Goal: Task Accomplishment & Management: Complete application form

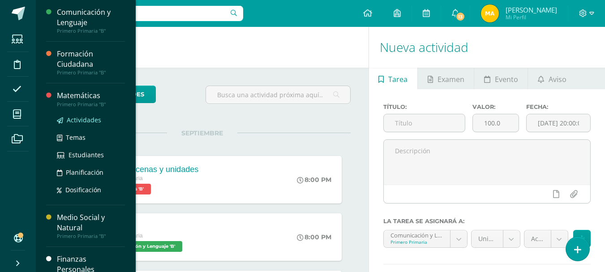
click at [76, 115] on span "Actividades" at bounding box center [84, 119] width 34 height 9
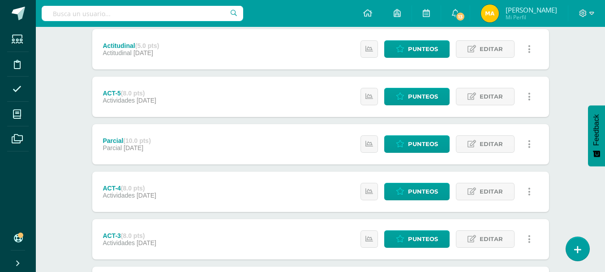
scroll to position [220, 0]
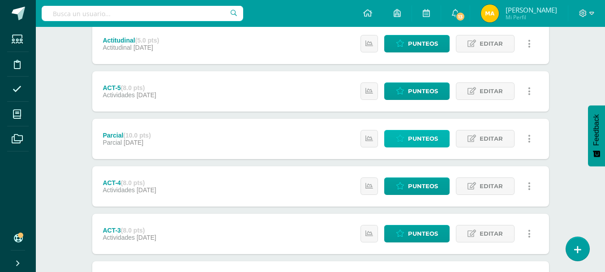
click at [433, 132] on span "Punteos" at bounding box center [423, 138] width 30 height 17
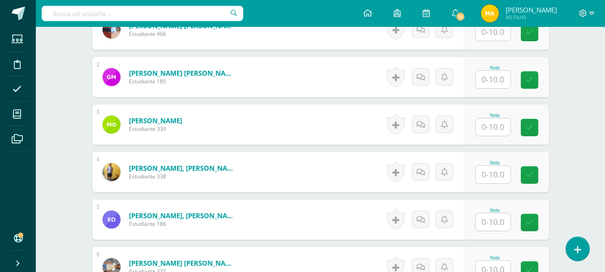
scroll to position [276, 0]
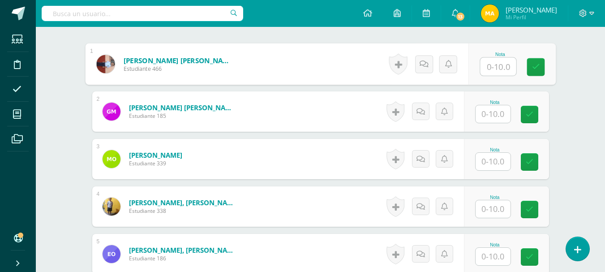
click at [497, 67] on input "text" at bounding box center [498, 67] width 36 height 18
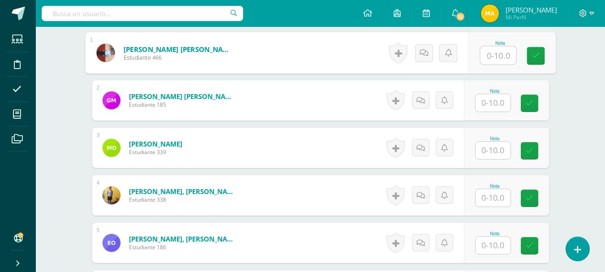
scroll to position [271, 0]
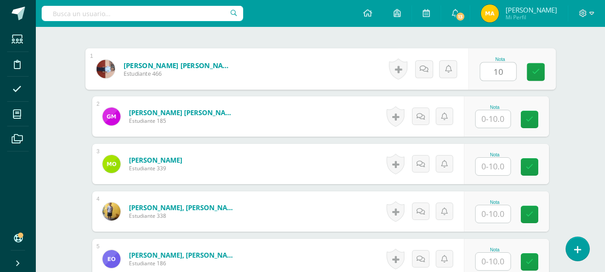
type input "10"
click at [478, 118] on div "Nota" at bounding box center [506, 116] width 85 height 40
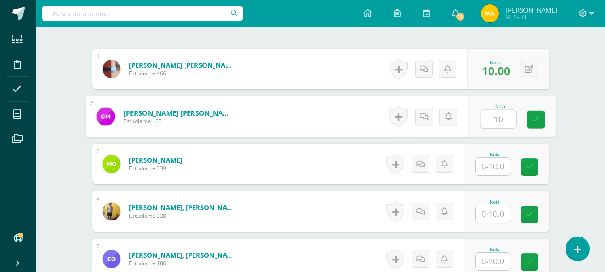
type input "10"
click at [493, 166] on input "text" at bounding box center [492, 166] width 35 height 17
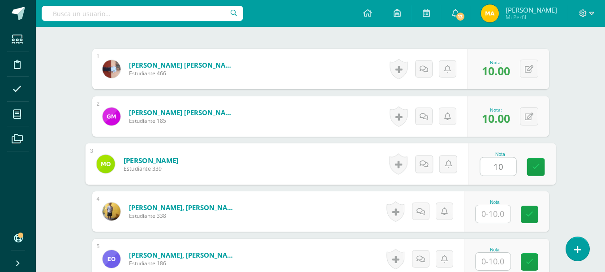
type input "10"
click at [496, 216] on input "text" at bounding box center [492, 213] width 35 height 17
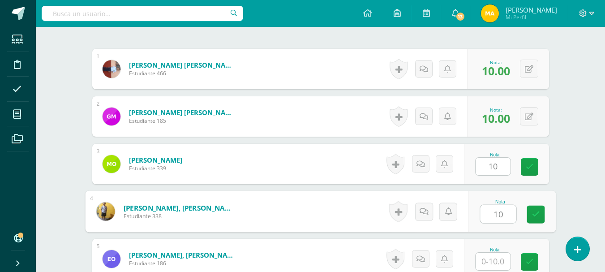
type input "10"
click at [492, 261] on input "text" at bounding box center [492, 260] width 35 height 17
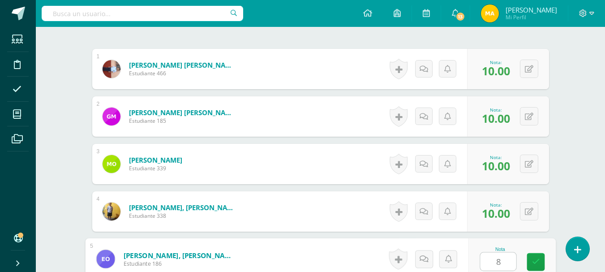
type input "8"
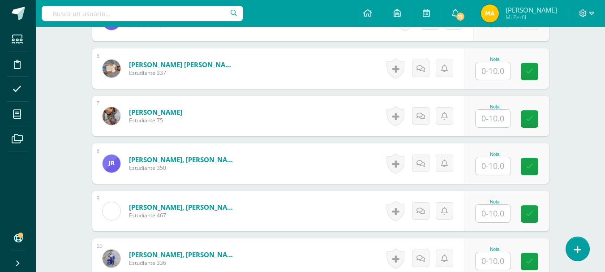
scroll to position [515, 0]
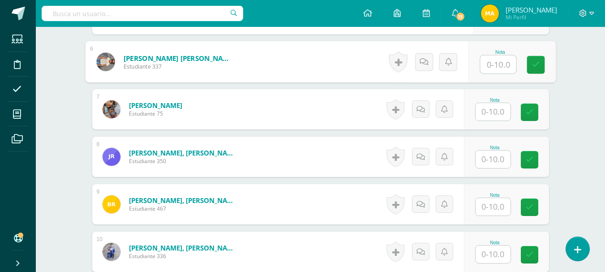
click at [494, 63] on input "text" at bounding box center [498, 64] width 36 height 18
type input "10"
click at [493, 114] on input "text" at bounding box center [492, 111] width 35 height 17
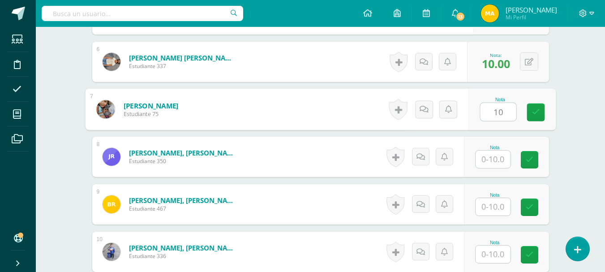
type input "10"
click at [492, 157] on input "text" at bounding box center [492, 158] width 35 height 17
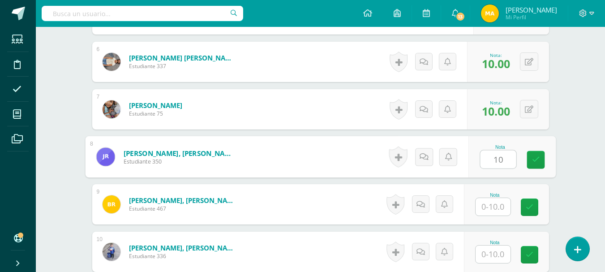
type input "10"
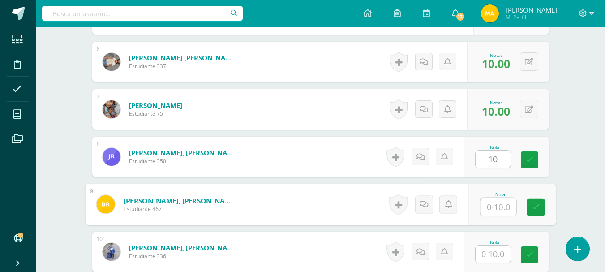
click at [497, 209] on input "text" at bounding box center [498, 207] width 36 height 18
type input "10"
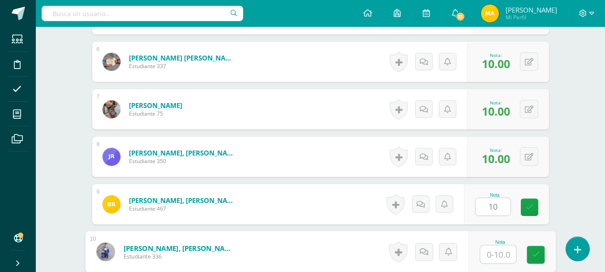
click at [498, 251] on input "text" at bounding box center [498, 254] width 36 height 18
type input "10"
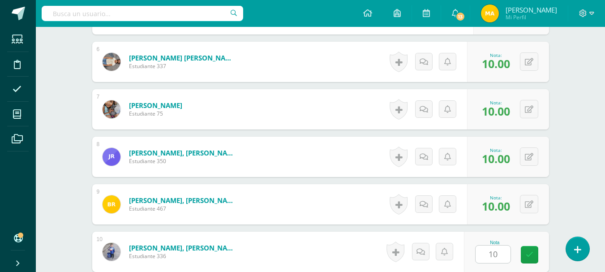
click at [571, 196] on div "Matemáticas Primero Primaria "B" Herramientas Detalle de asistencias Actividad …" at bounding box center [320, 156] width 569 height 1289
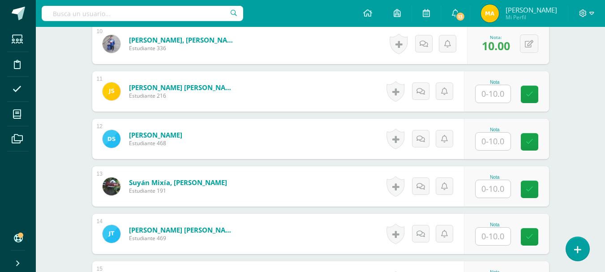
scroll to position [725, 0]
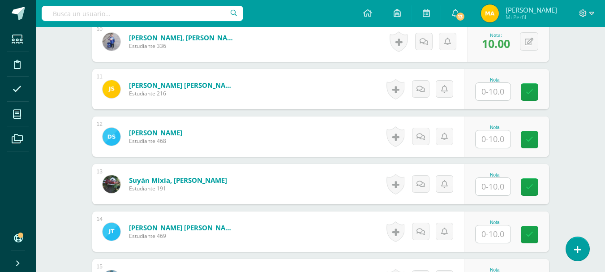
click at [500, 91] on input "text" at bounding box center [492, 91] width 35 height 17
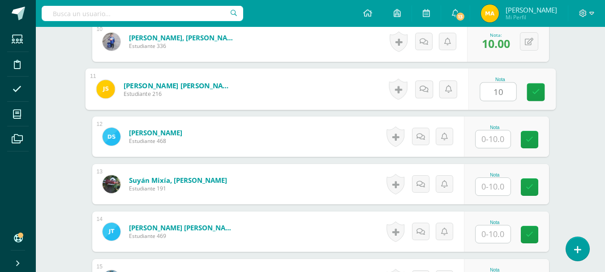
type input "10"
click at [494, 142] on input "text" at bounding box center [492, 138] width 35 height 17
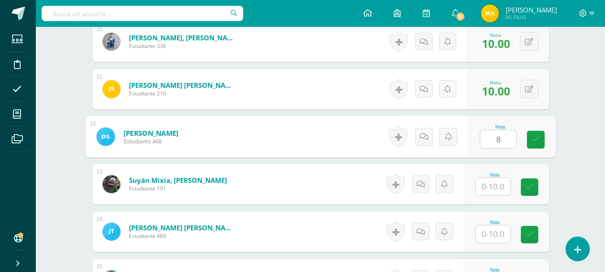
type input "8"
click at [491, 185] on input "text" at bounding box center [492, 186] width 35 height 17
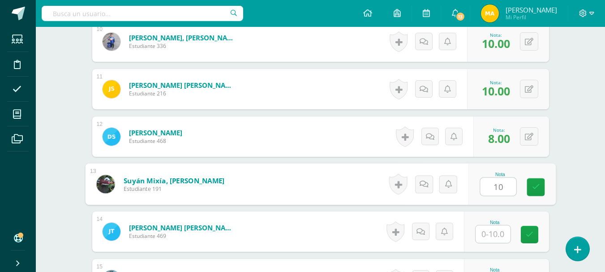
type input "10"
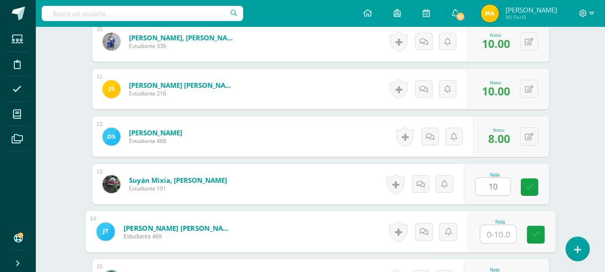
click at [490, 231] on input "text" at bounding box center [498, 234] width 36 height 18
type input "9"
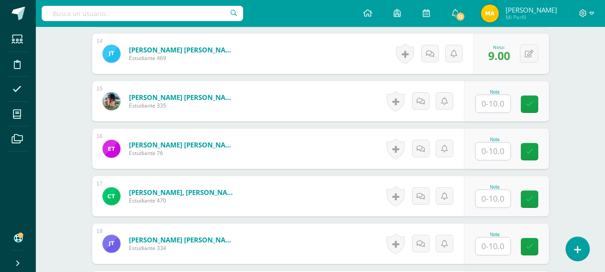
scroll to position [923, 0]
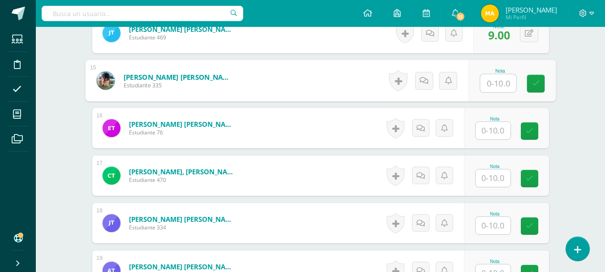
click at [494, 84] on input "text" at bounding box center [498, 83] width 36 height 18
type input "9"
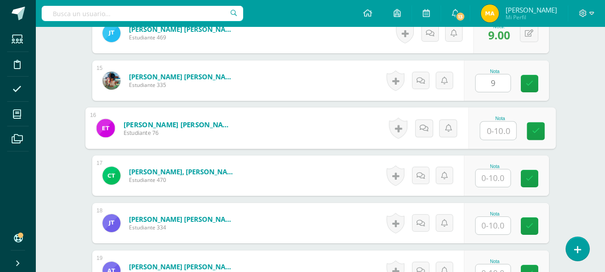
click at [493, 128] on input "text" at bounding box center [498, 131] width 36 height 18
type input "10"
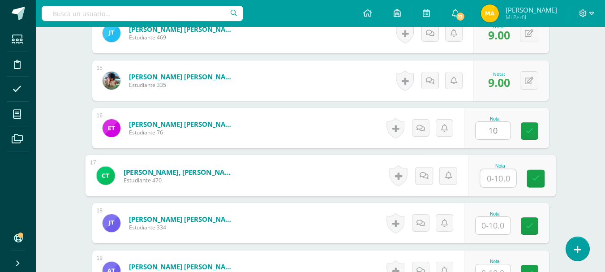
click at [491, 185] on input "text" at bounding box center [498, 178] width 36 height 18
type input "10"
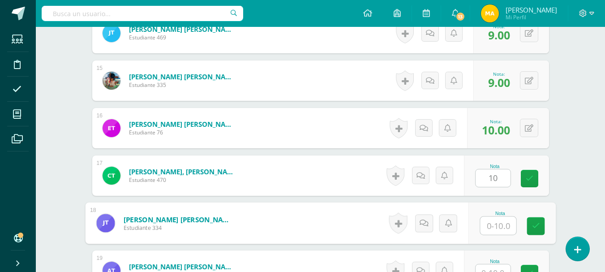
click at [496, 217] on input "text" at bounding box center [498, 226] width 36 height 18
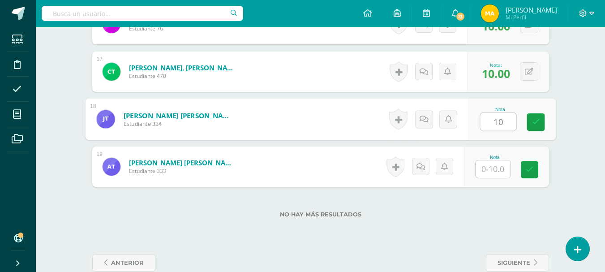
scroll to position [1044, 0]
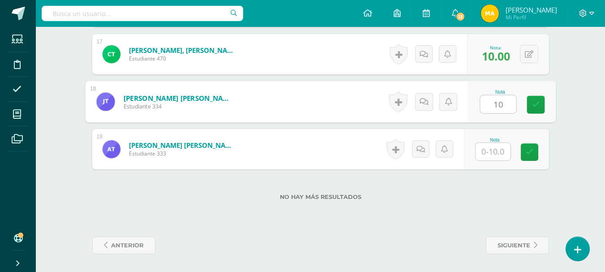
type input "10"
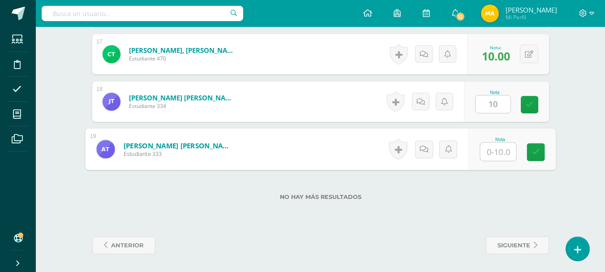
click at [495, 152] on input "text" at bounding box center [498, 152] width 36 height 18
type input "10"
click at [507, 189] on div "No hay más resultados" at bounding box center [320, 190] width 456 height 42
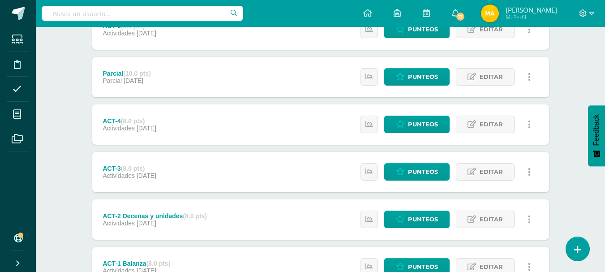
scroll to position [298, 0]
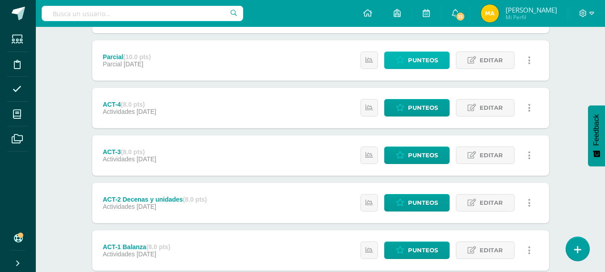
click at [439, 65] on link "Punteos" at bounding box center [416, 59] width 65 height 17
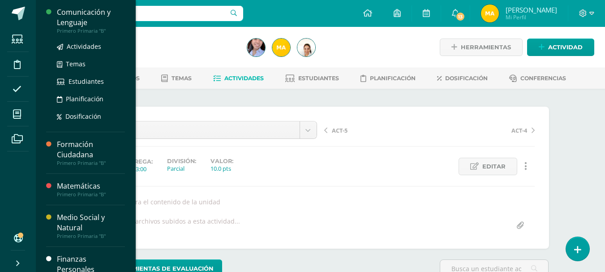
scroll to position [0, 0]
click at [81, 46] on span "Actividades" at bounding box center [84, 46] width 34 height 9
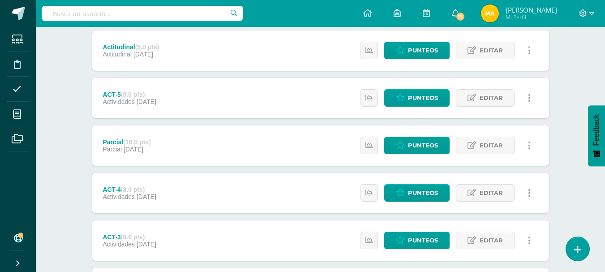
scroll to position [238, 0]
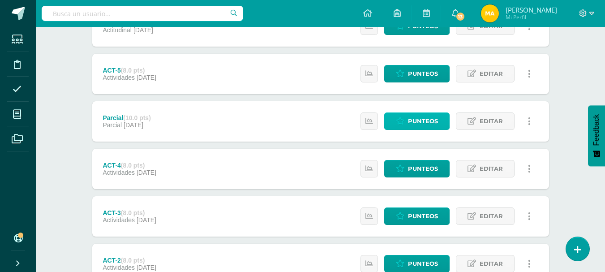
click at [416, 121] on span "Punteos" at bounding box center [423, 121] width 30 height 17
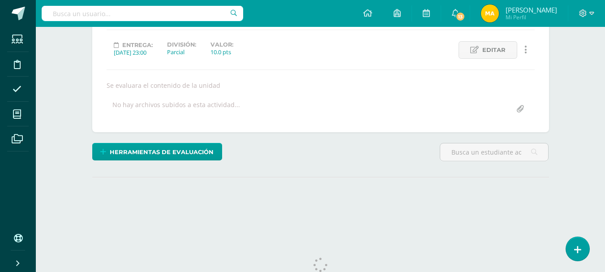
scroll to position [142, 0]
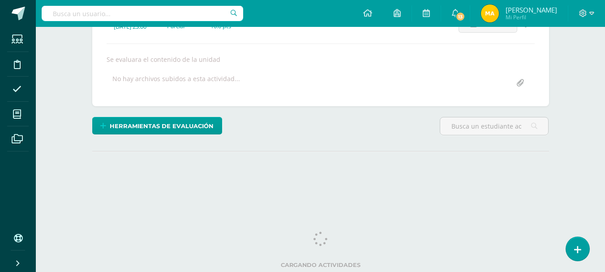
drag, startPoint x: 611, startPoint y: 40, endPoint x: 611, endPoint y: 145, distance: 104.3
click at [605, 145] on html "Estudiantes Disciplina Asistencia Mis cursos Archivos Soporte Ayuda Reportar un…" at bounding box center [302, 39] width 605 height 363
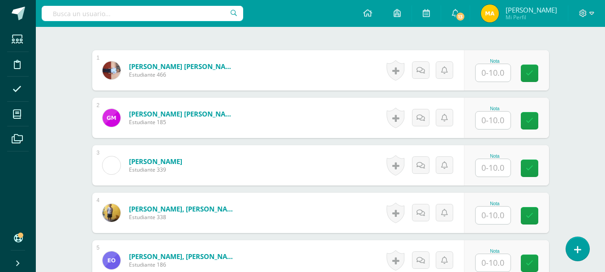
scroll to position [279, 0]
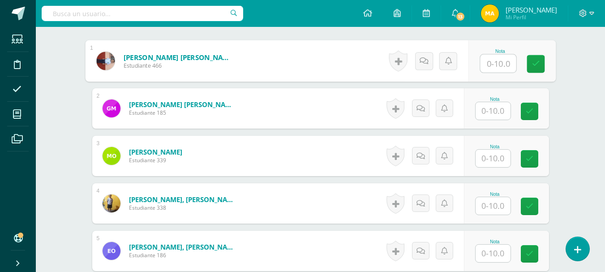
click at [490, 63] on input "text" at bounding box center [498, 64] width 36 height 18
type input "10"
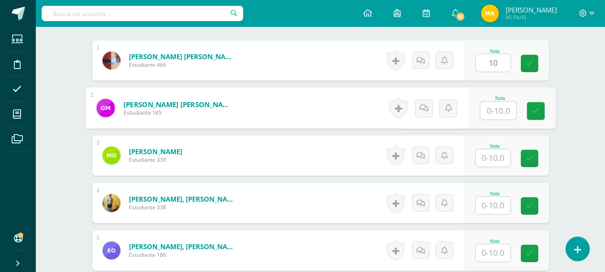
click at [496, 109] on input "text" at bounding box center [498, 111] width 36 height 18
type input "10"
click at [498, 155] on input "text" at bounding box center [492, 157] width 35 height 17
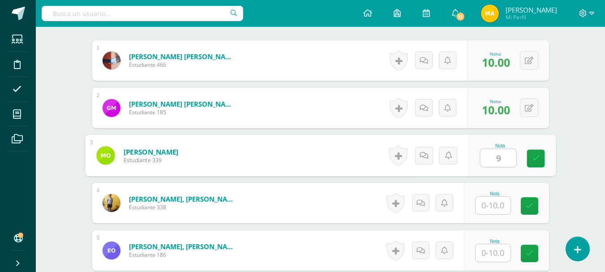
type input "9"
click at [491, 212] on input "text" at bounding box center [492, 204] width 35 height 17
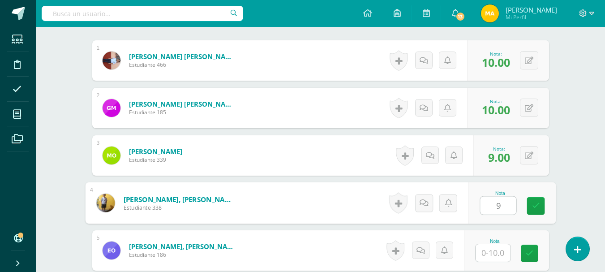
type input "9"
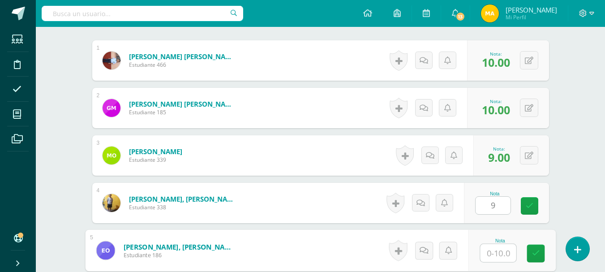
click at [490, 257] on input "text" at bounding box center [498, 253] width 36 height 18
type input "8"
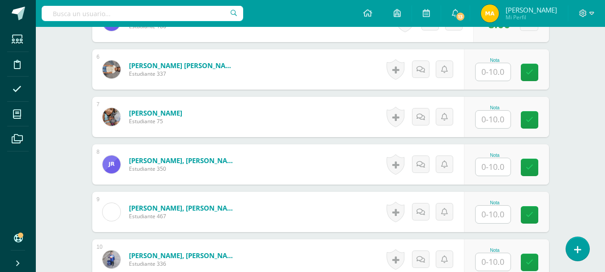
scroll to position [524, 0]
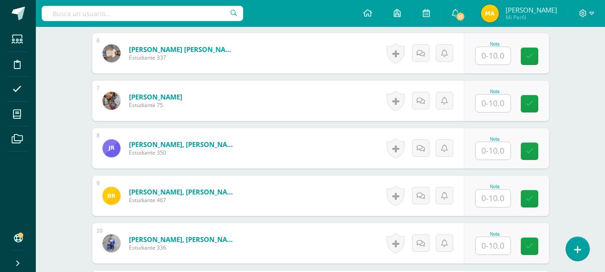
click at [501, 60] on input "text" at bounding box center [492, 55] width 35 height 17
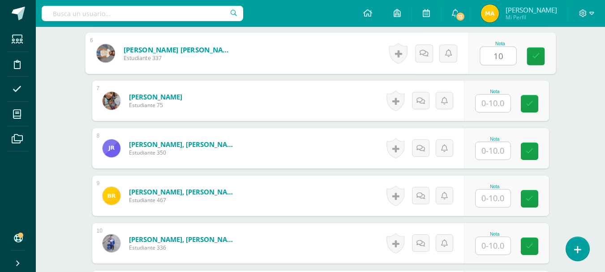
type input "10"
click at [495, 108] on input "text" at bounding box center [492, 102] width 35 height 17
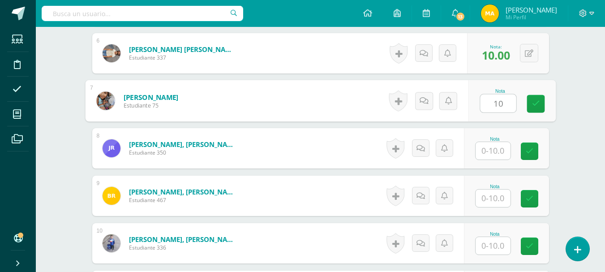
type input "10"
click at [495, 149] on input "text" at bounding box center [492, 150] width 35 height 17
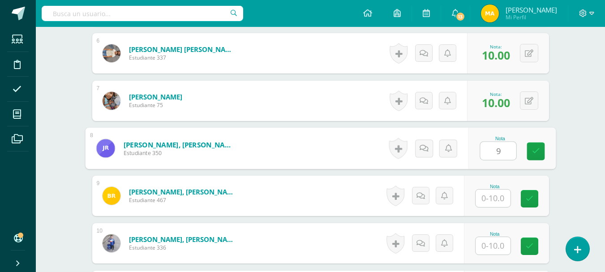
type input "9"
click at [490, 196] on input "text" at bounding box center [492, 197] width 35 height 17
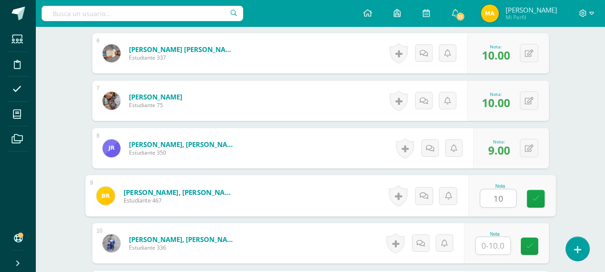
type input "10"
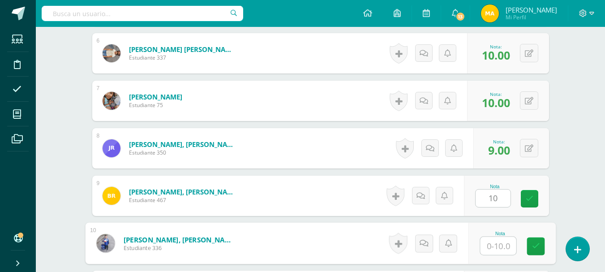
click at [493, 239] on input "text" at bounding box center [498, 246] width 36 height 18
type input "10"
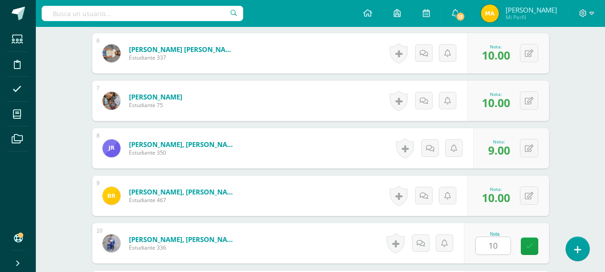
click at [557, 202] on div "¿Estás seguro que quieres eliminar esta actividad? Esto borrará la actividad y …" at bounding box center [320, 178] width 492 height 1227
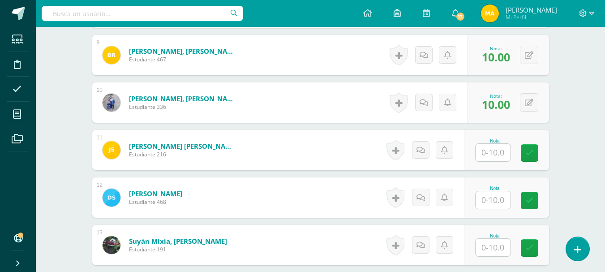
scroll to position [669, 0]
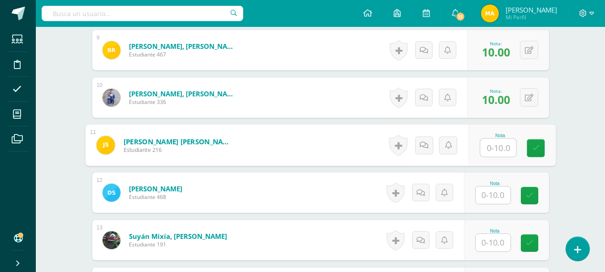
click at [498, 145] on input "text" at bounding box center [498, 148] width 36 height 18
type input "10"
click at [495, 188] on input "text" at bounding box center [492, 194] width 35 height 17
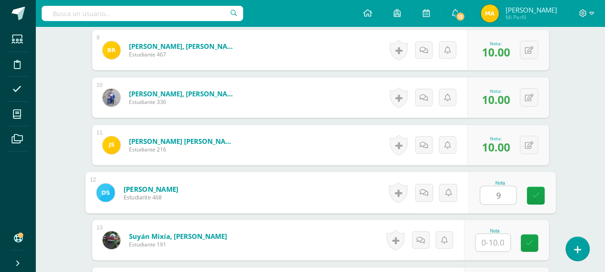
type input "9"
click at [494, 240] on input "text" at bounding box center [492, 242] width 35 height 17
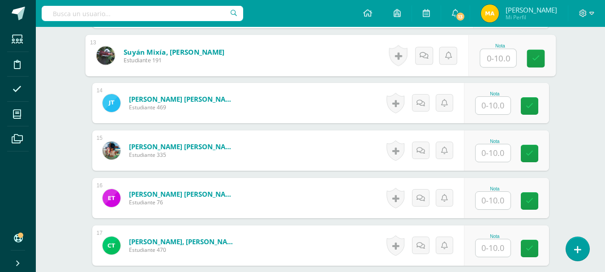
scroll to position [858, 0]
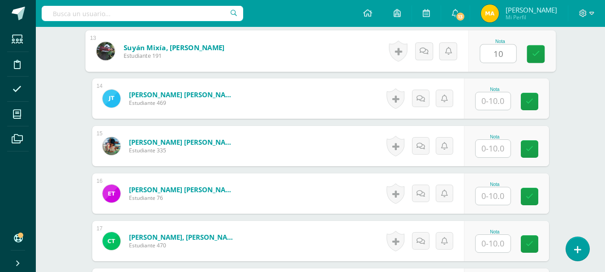
type input "10"
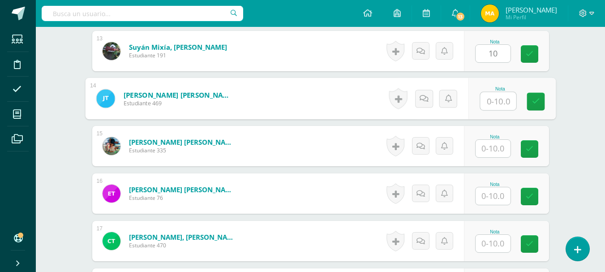
click at [490, 108] on input "text" at bounding box center [498, 101] width 36 height 18
type input "10"
click at [494, 149] on input "text" at bounding box center [492, 148] width 35 height 17
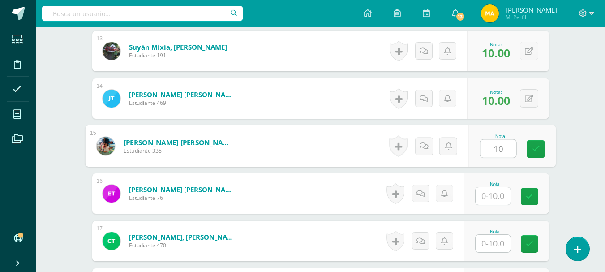
type input "10"
click at [494, 201] on input "text" at bounding box center [492, 195] width 35 height 17
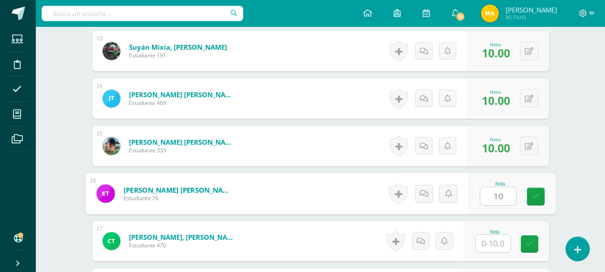
type input "10"
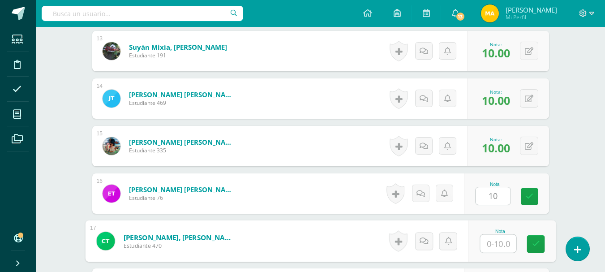
click at [498, 244] on input "text" at bounding box center [498, 243] width 36 height 18
type input "9"
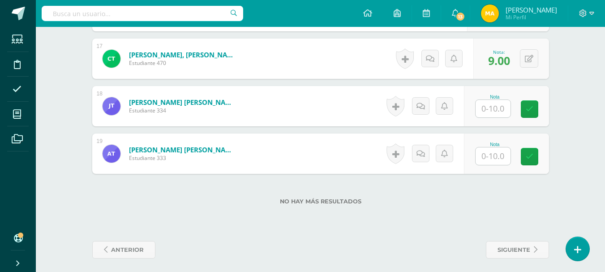
scroll to position [1044, 0]
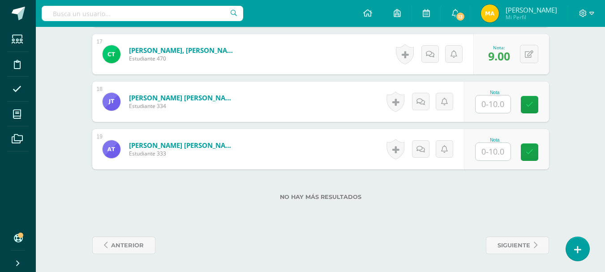
click at [492, 106] on input "text" at bounding box center [492, 103] width 35 height 17
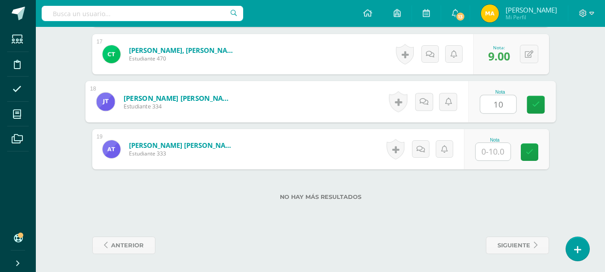
type input "10"
click at [493, 150] on input "text" at bounding box center [492, 151] width 35 height 17
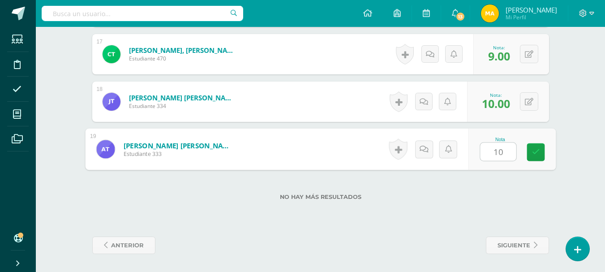
type input "10"
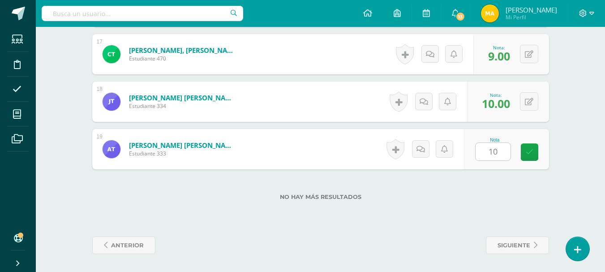
click at [497, 185] on div "No hay más resultados" at bounding box center [320, 190] width 456 height 42
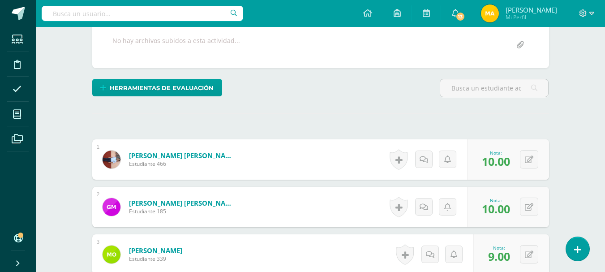
scroll to position [0, 0]
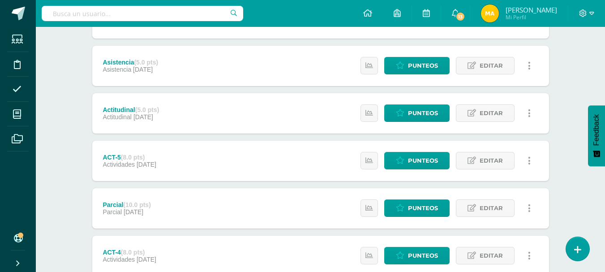
scroll to position [164, 0]
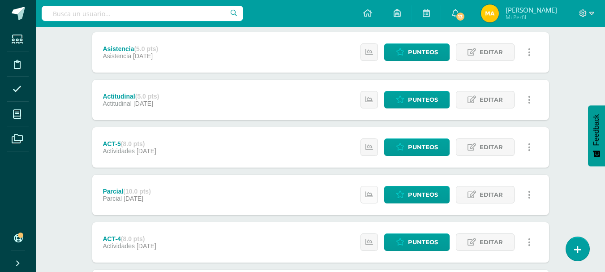
click at [372, 196] on icon at bounding box center [369, 195] width 8 height 8
click at [590, 60] on div "Comunicación y Lenguaje Primero Primaria "B" Herramientas Detalle de asistencia…" at bounding box center [320, 163] width 569 height 601
